Goal: Task Accomplishment & Management: Complete application form

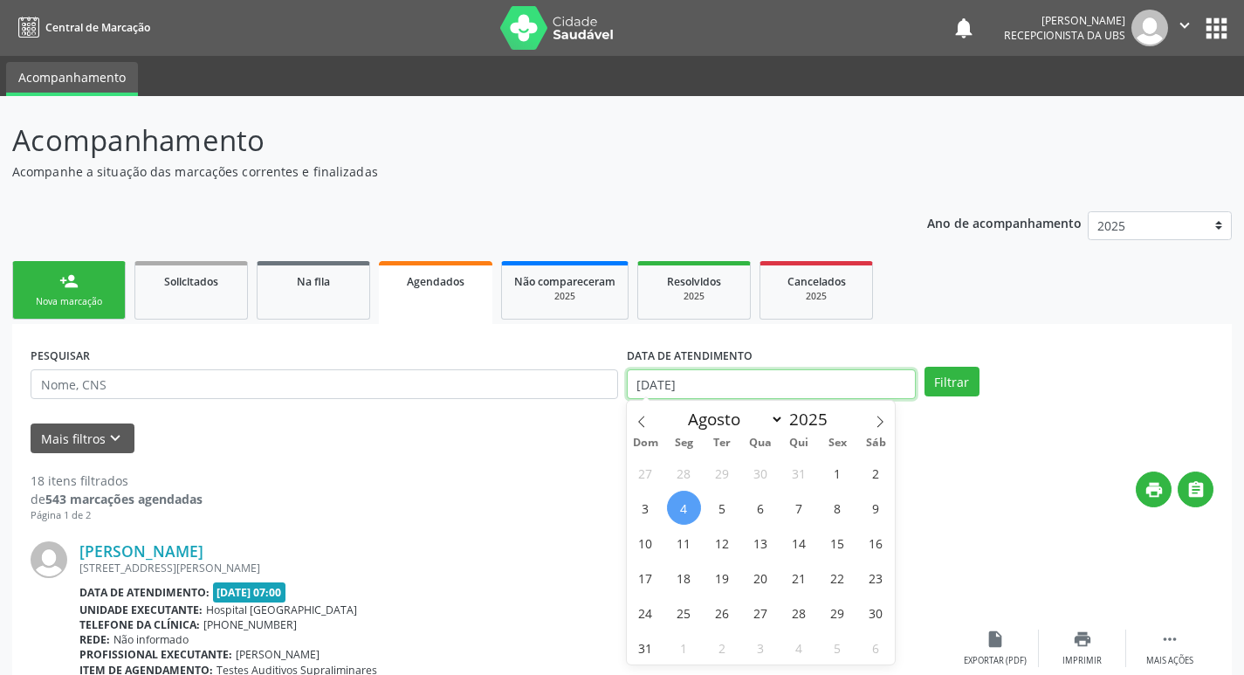
click at [713, 384] on input "[DATE]" at bounding box center [771, 384] width 289 height 30
click at [687, 549] on span "11" at bounding box center [684, 543] width 34 height 34
type input "[DATE]"
click at [687, 549] on span "11" at bounding box center [684, 543] width 34 height 34
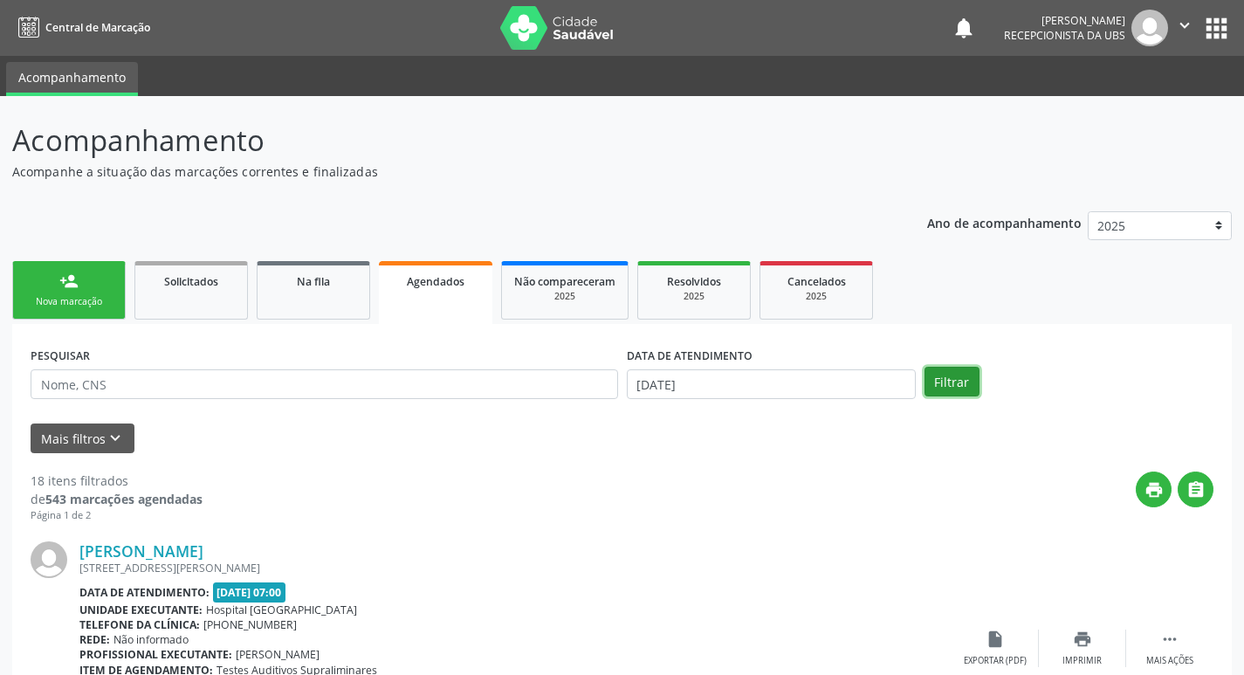
click at [946, 389] on button "Filtrar" at bounding box center [952, 382] width 55 height 30
click at [1153, 491] on icon "print" at bounding box center [1154, 489] width 19 height 19
click at [1187, 479] on button "" at bounding box center [1196, 490] width 36 height 36
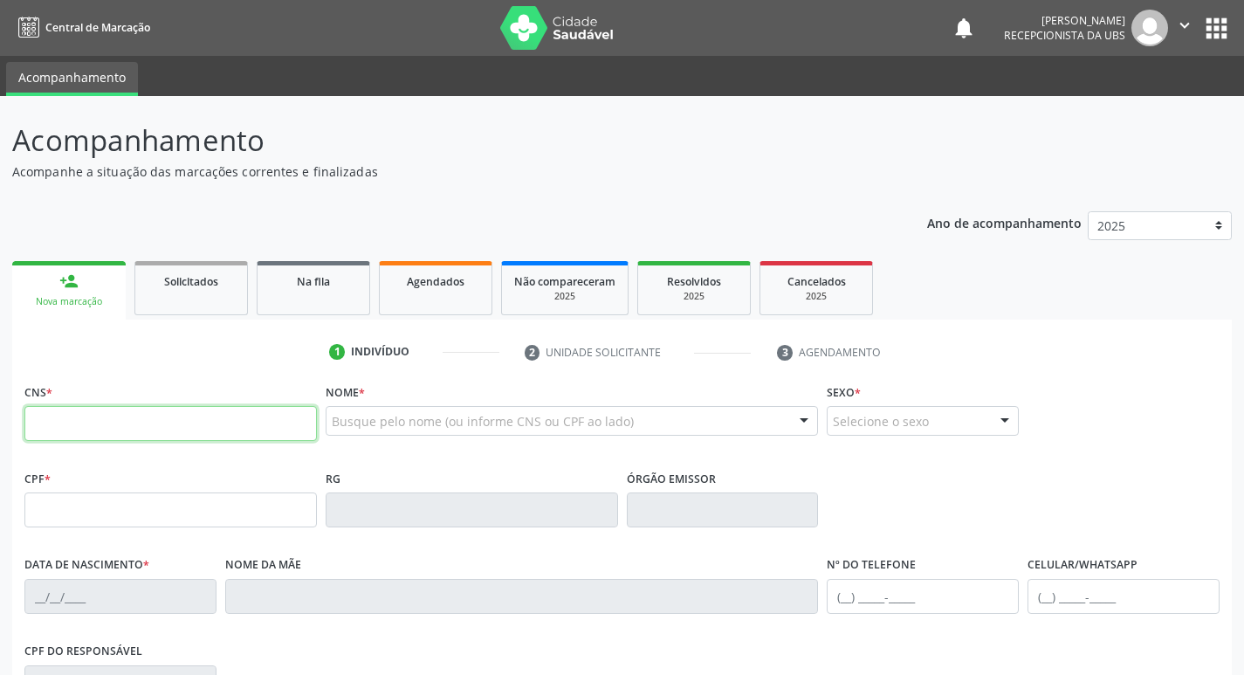
paste input "701 4036 7126 0431"
type input "701 4036 7126 0431"
type input "085.641.044-66"
type input "[DATE]"
type input "[PERSON_NAME]"
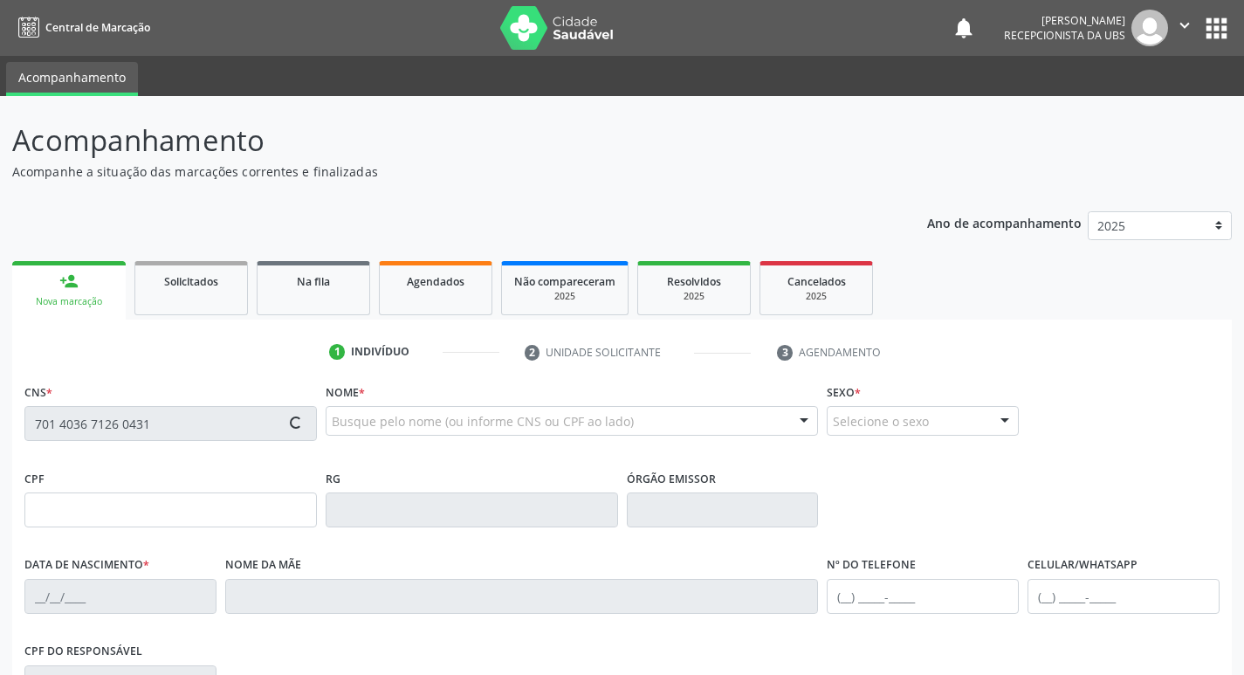
type input "[PHONE_NUMBER]"
